Goal: Information Seeking & Learning: Learn about a topic

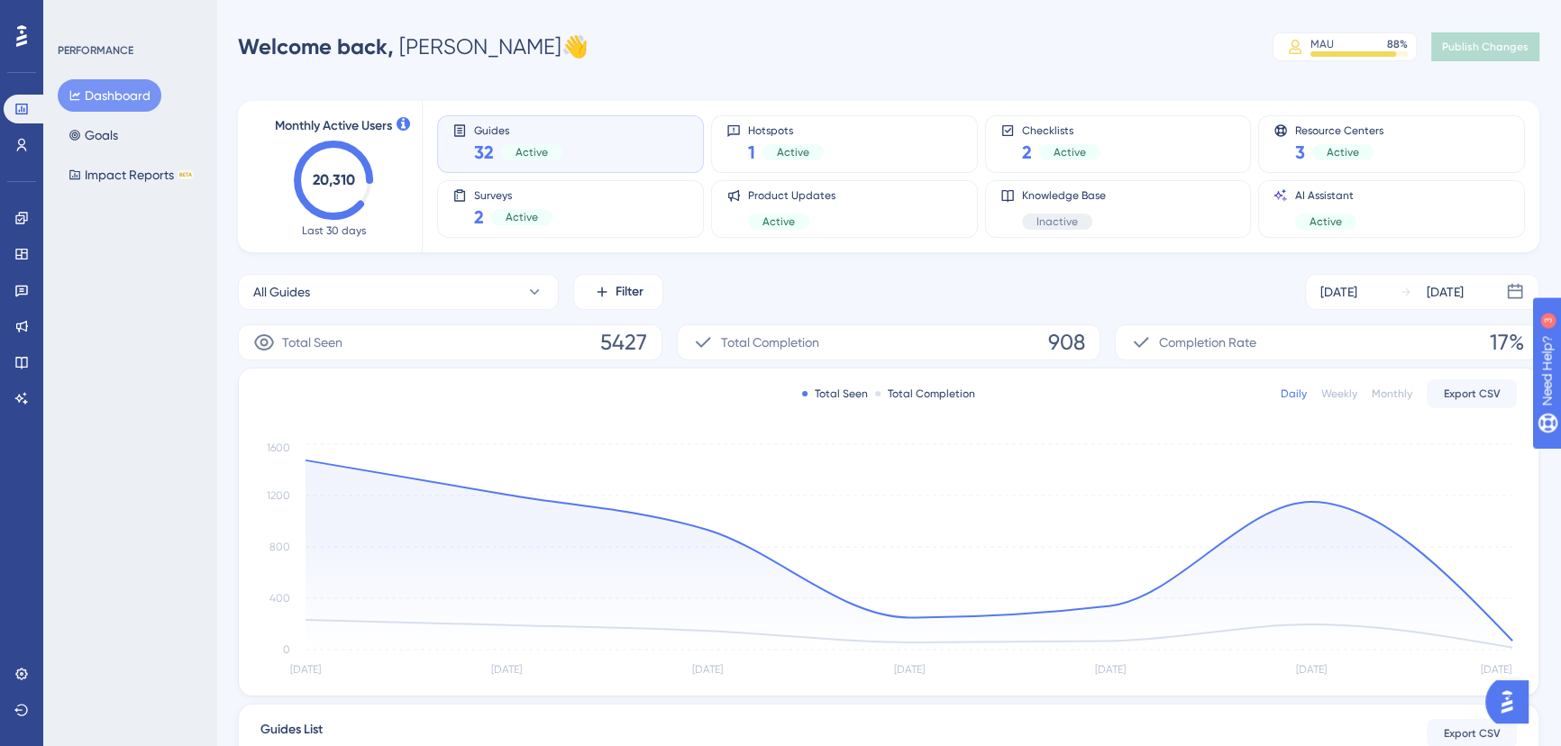
click at [646, 41] on div "Welcome back, [PERSON_NAME] 👋 MAU 88 % Click to see add-on and upgrade options …" at bounding box center [888, 47] width 1301 height 36
click at [23, 221] on icon at bounding box center [21, 218] width 12 height 12
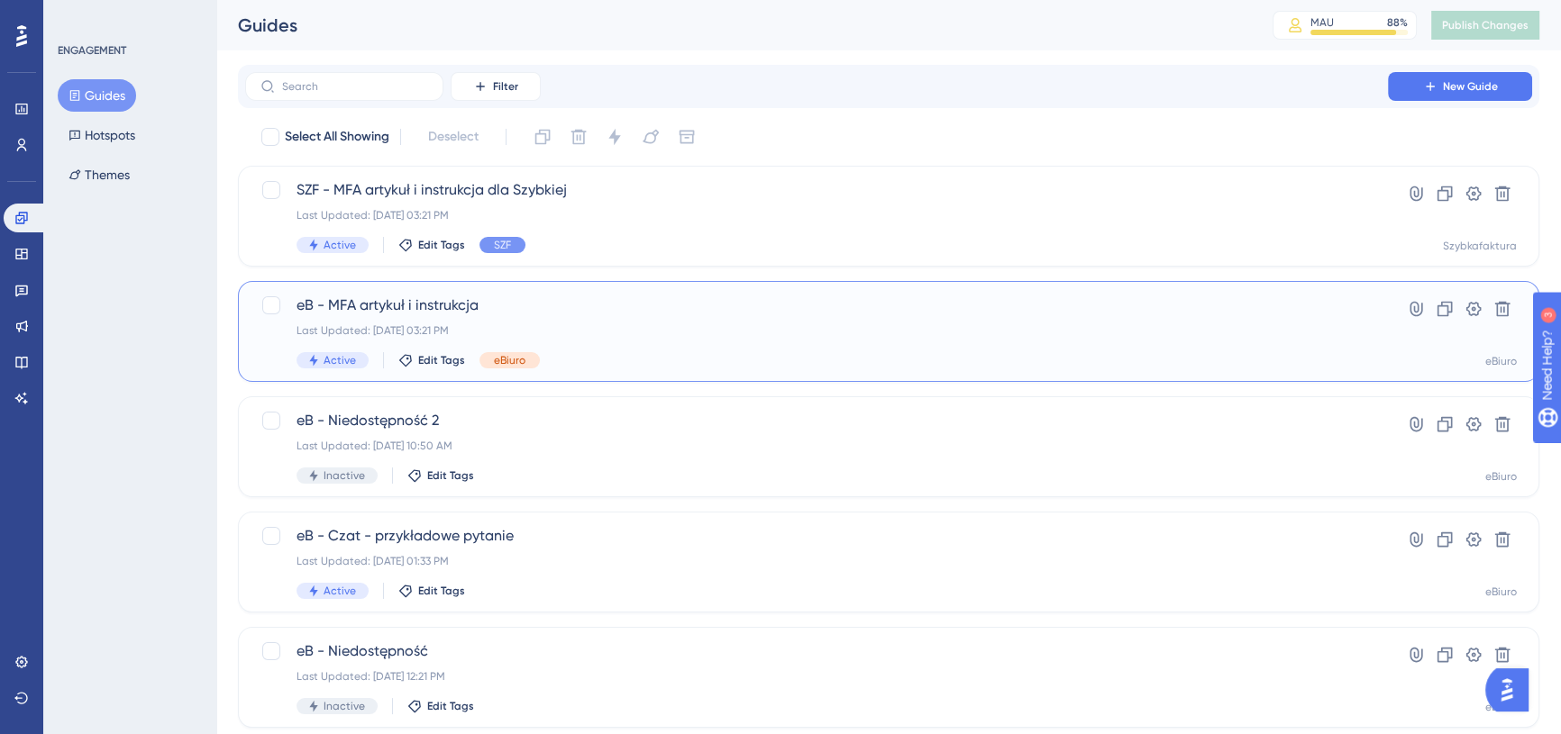
click at [598, 293] on div "eB - MFA artykuł i instrukcja Last Updated: [DATE] 03:21 PM Active Edit Tags eB…" at bounding box center [888, 331] width 1301 height 101
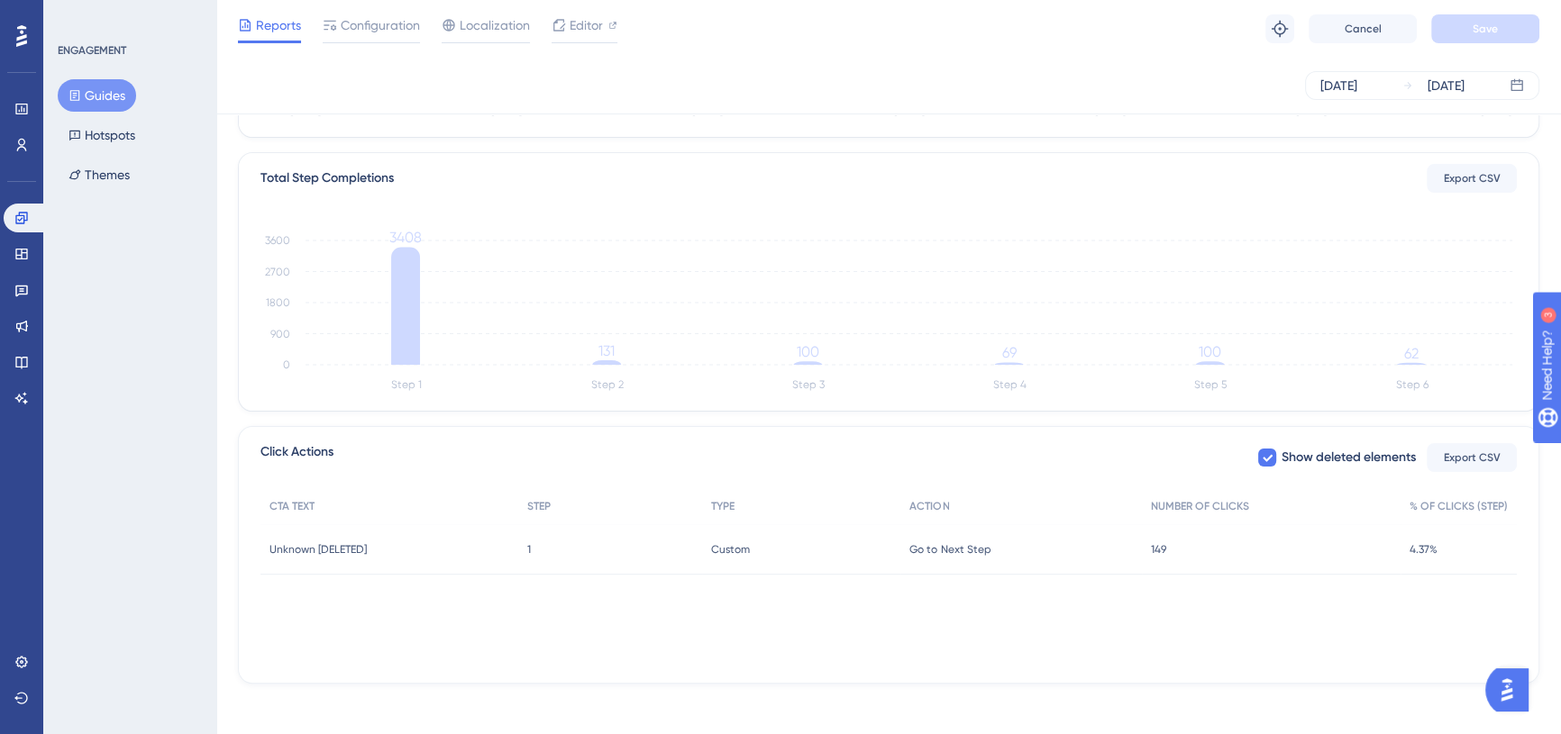
scroll to position [406, 0]
drag, startPoint x: 350, startPoint y: 119, endPoint x: 363, endPoint y: 123, distance: 14.0
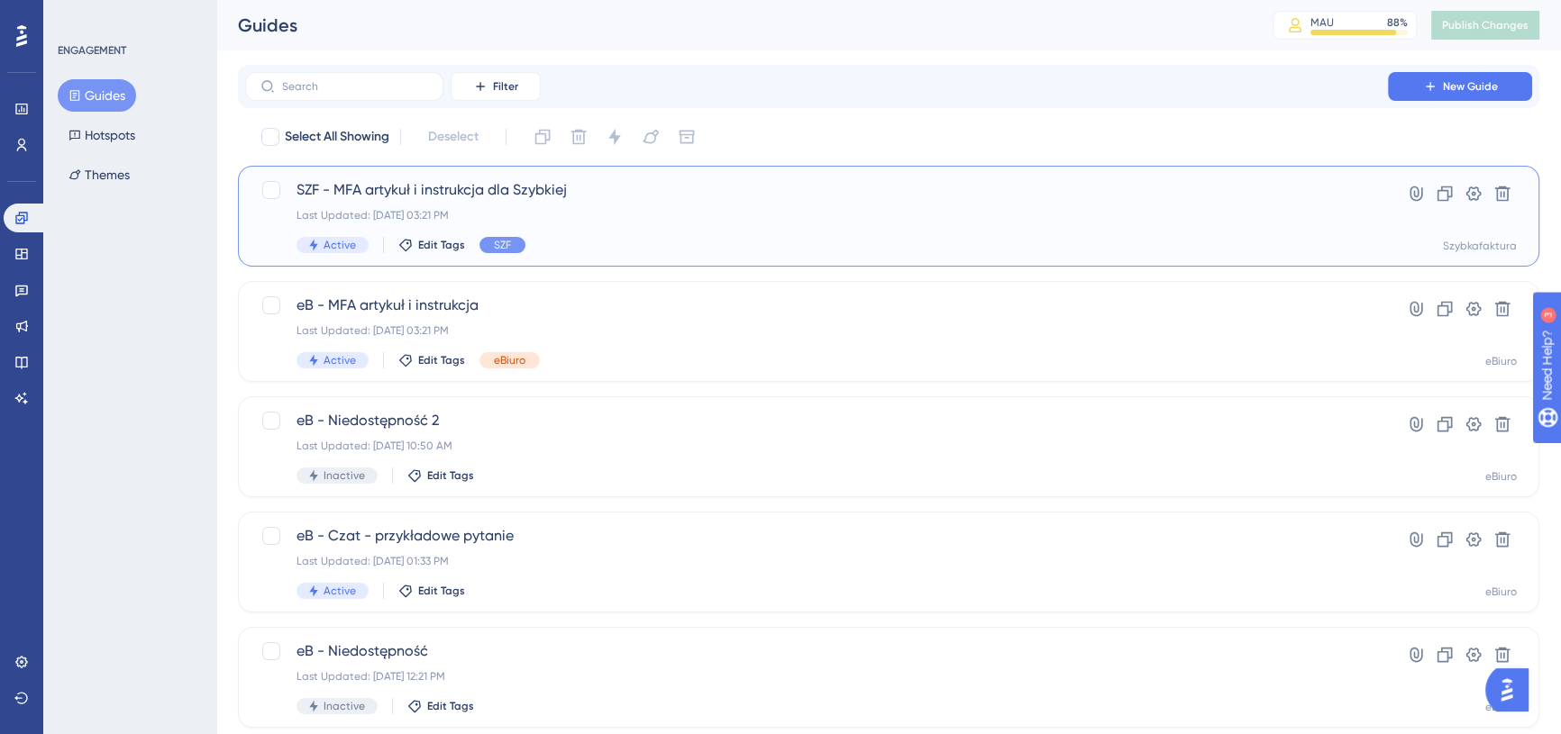
click at [467, 189] on span "SZF - MFA artykuł i instrukcja dla Szybkiej" at bounding box center [816, 190] width 1040 height 22
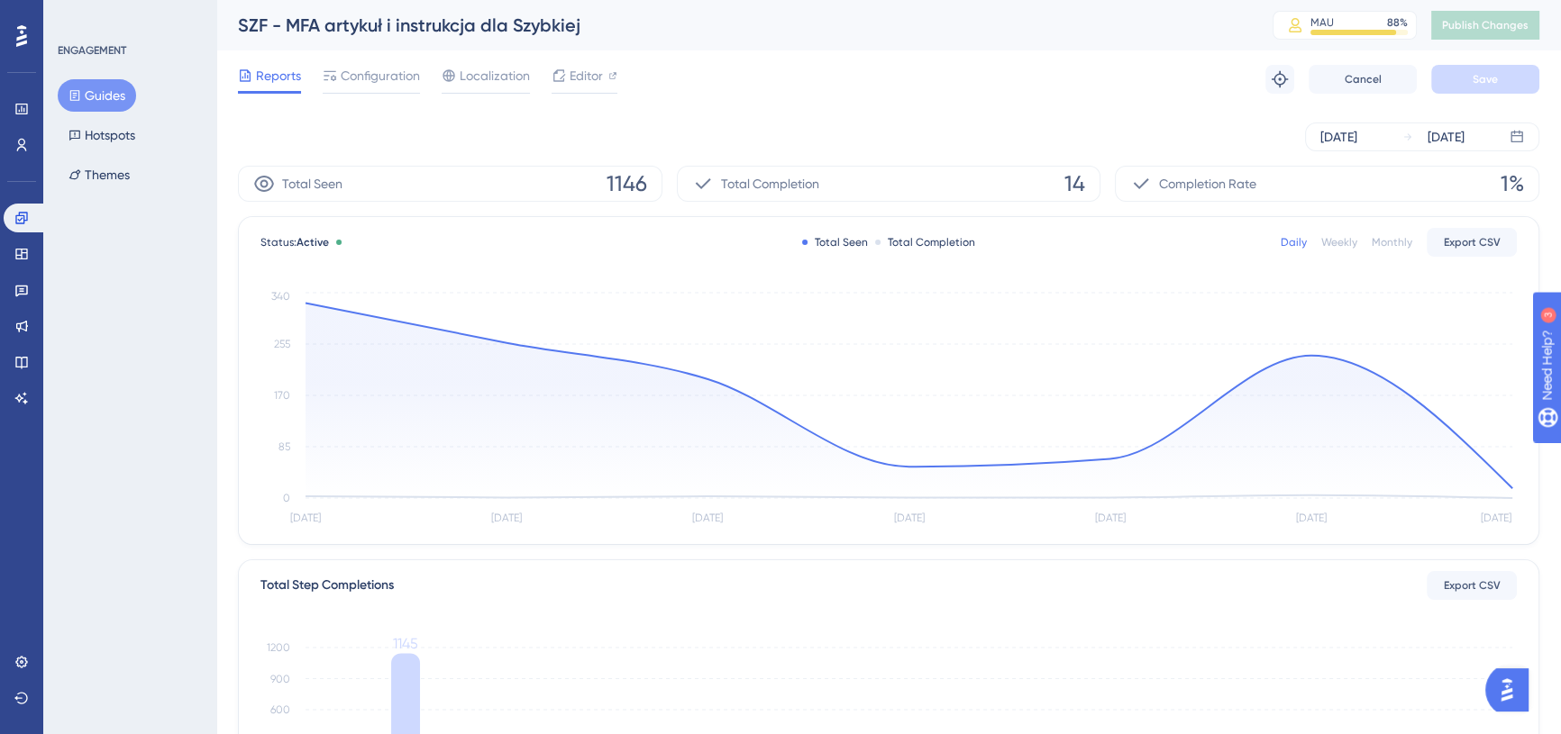
click at [99, 94] on button "Guides" at bounding box center [97, 95] width 78 height 32
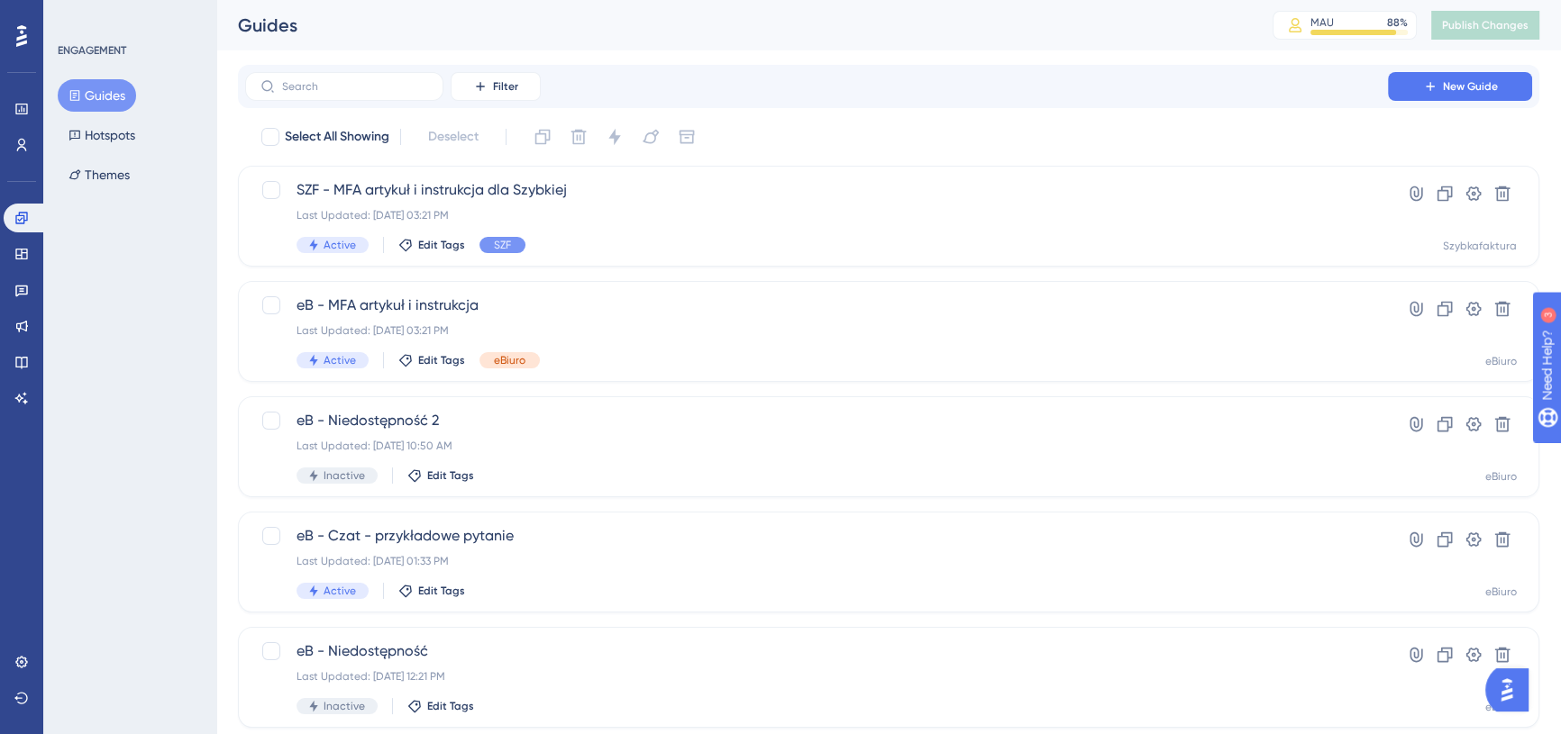
click at [802, 14] on div "Guides" at bounding box center [732, 25] width 989 height 25
